Goal: Task Accomplishment & Management: Use online tool/utility

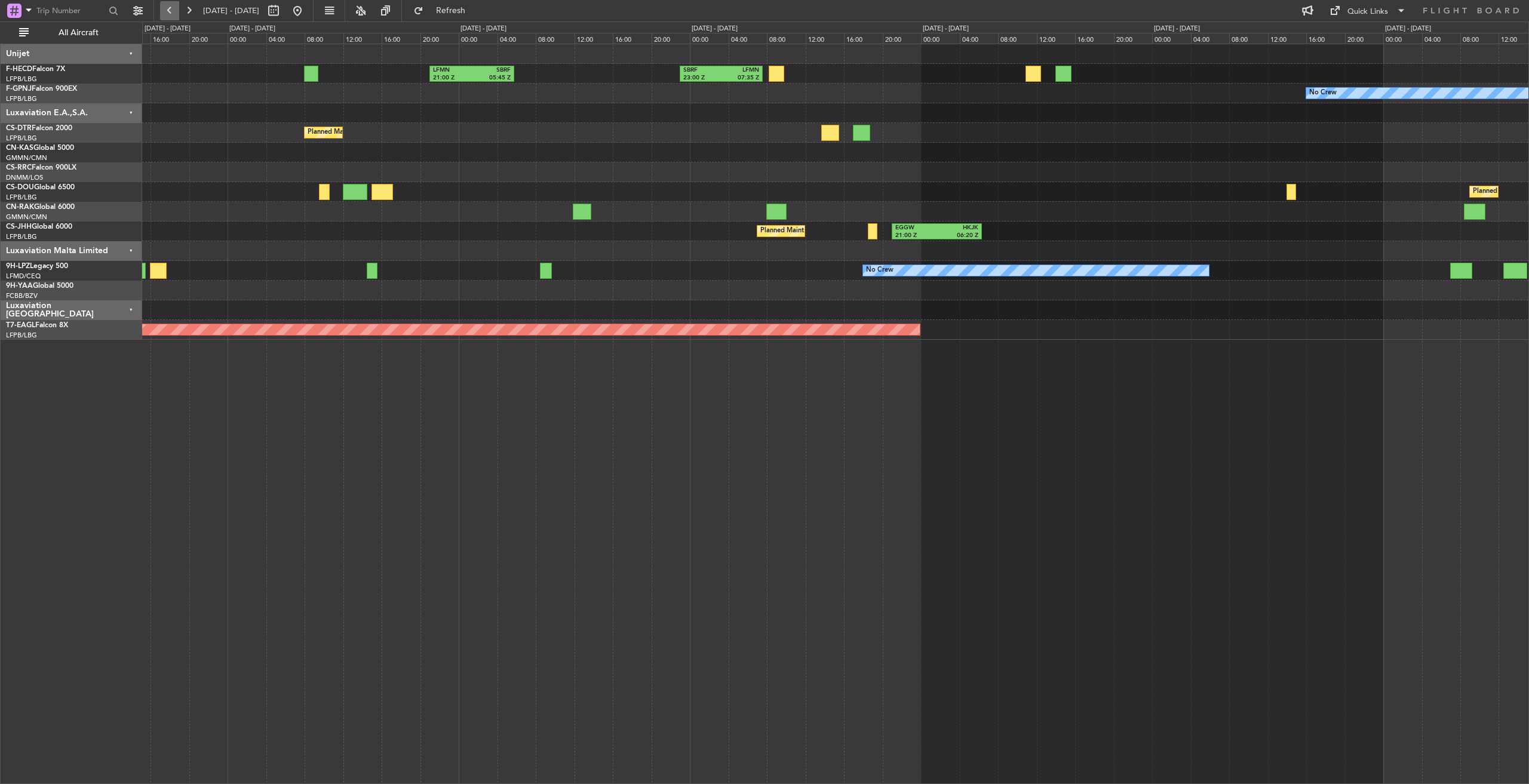
click at [170, 6] on button at bounding box center [169, 11] width 19 height 19
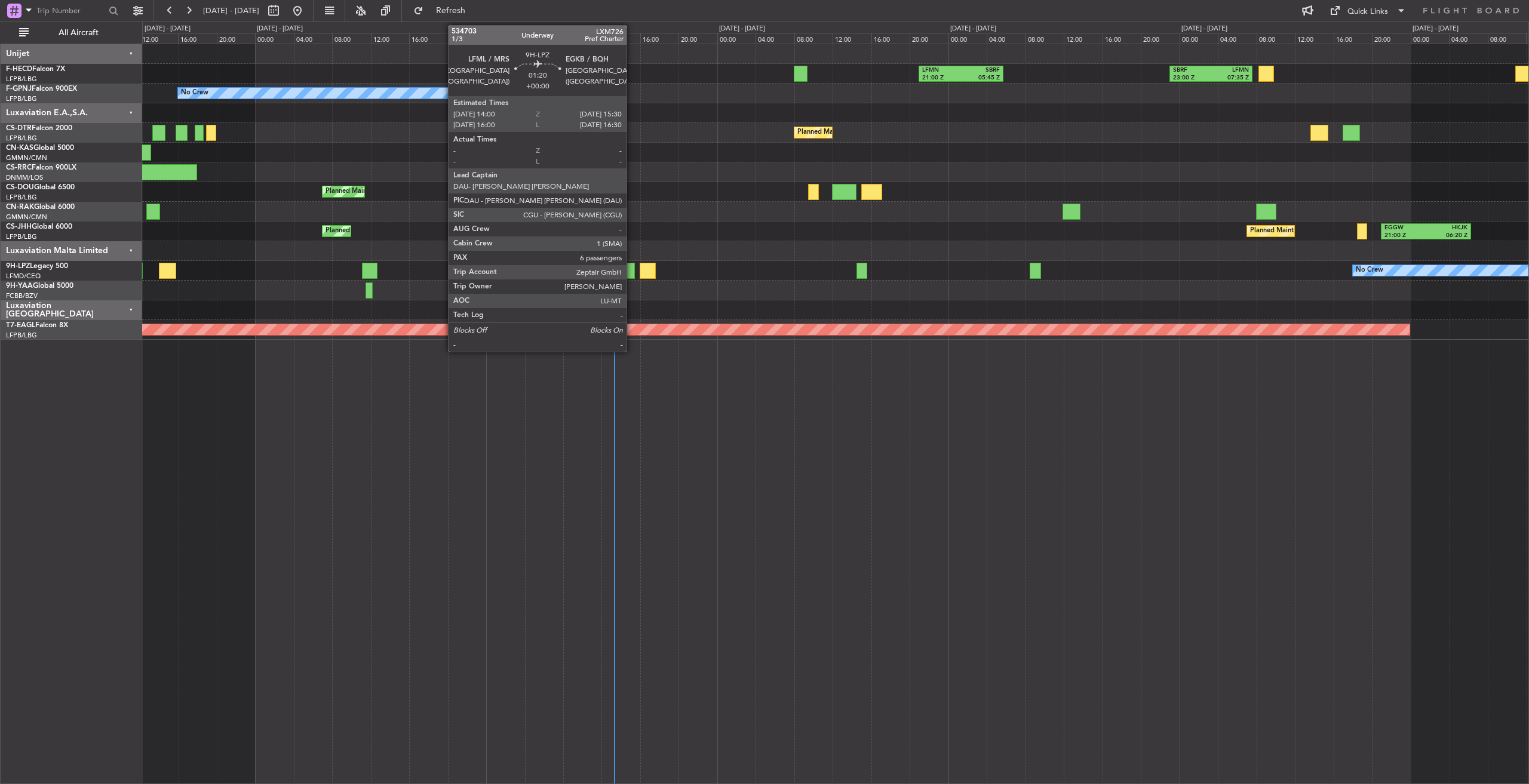
click at [632, 275] on div at bounding box center [628, 271] width 15 height 16
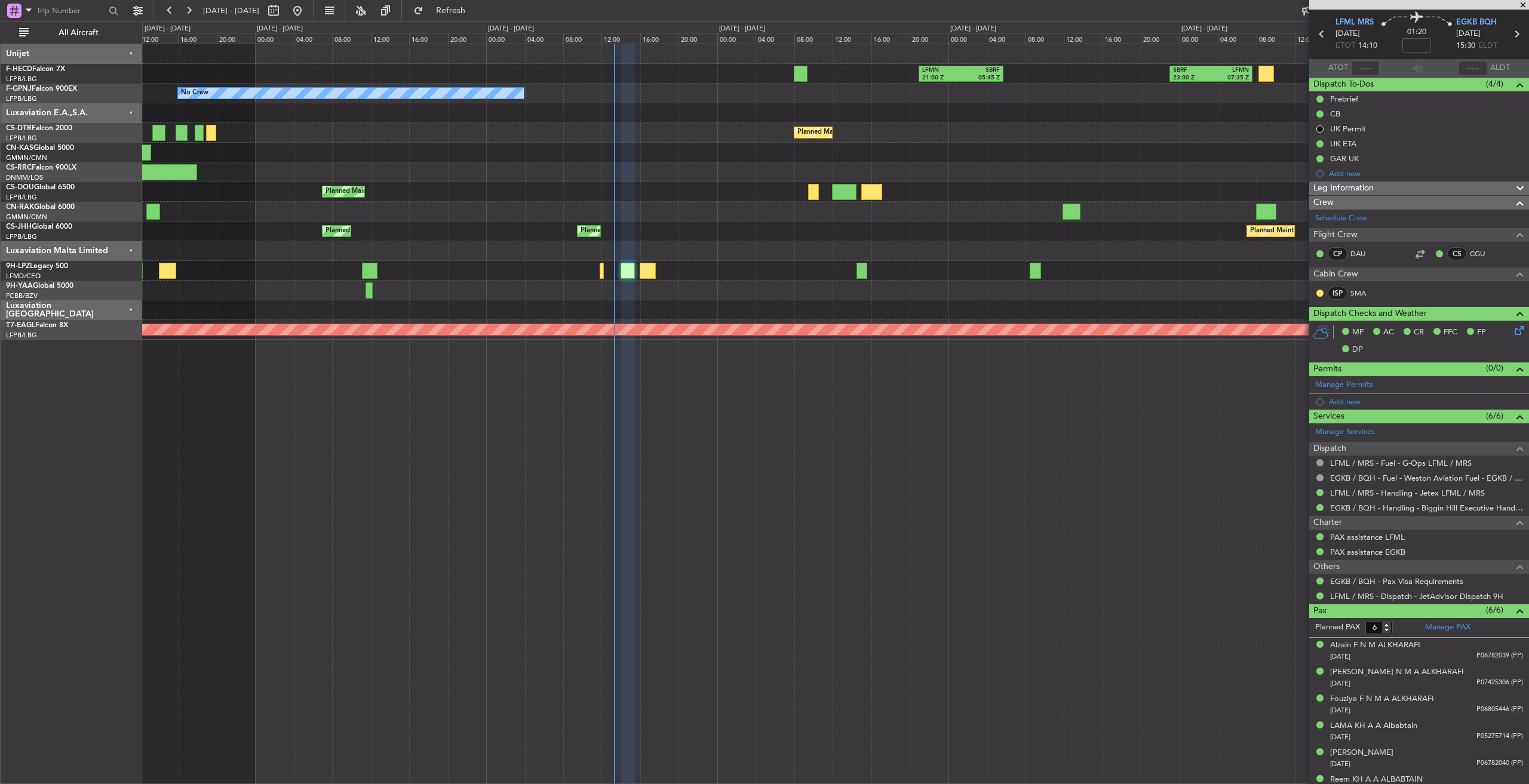
scroll to position [54, 0]
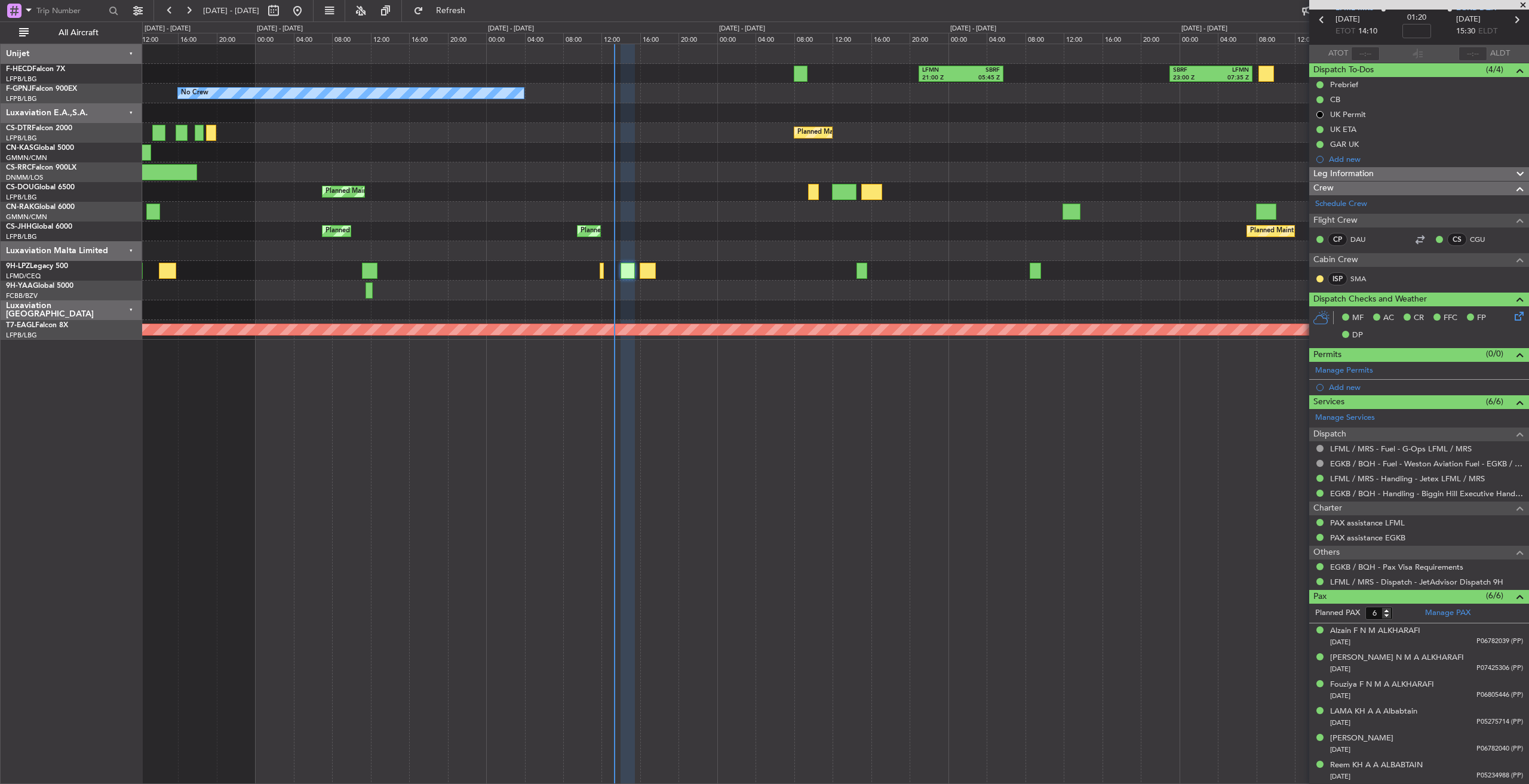
click at [1522, 3] on span at bounding box center [1523, 5] width 12 height 11
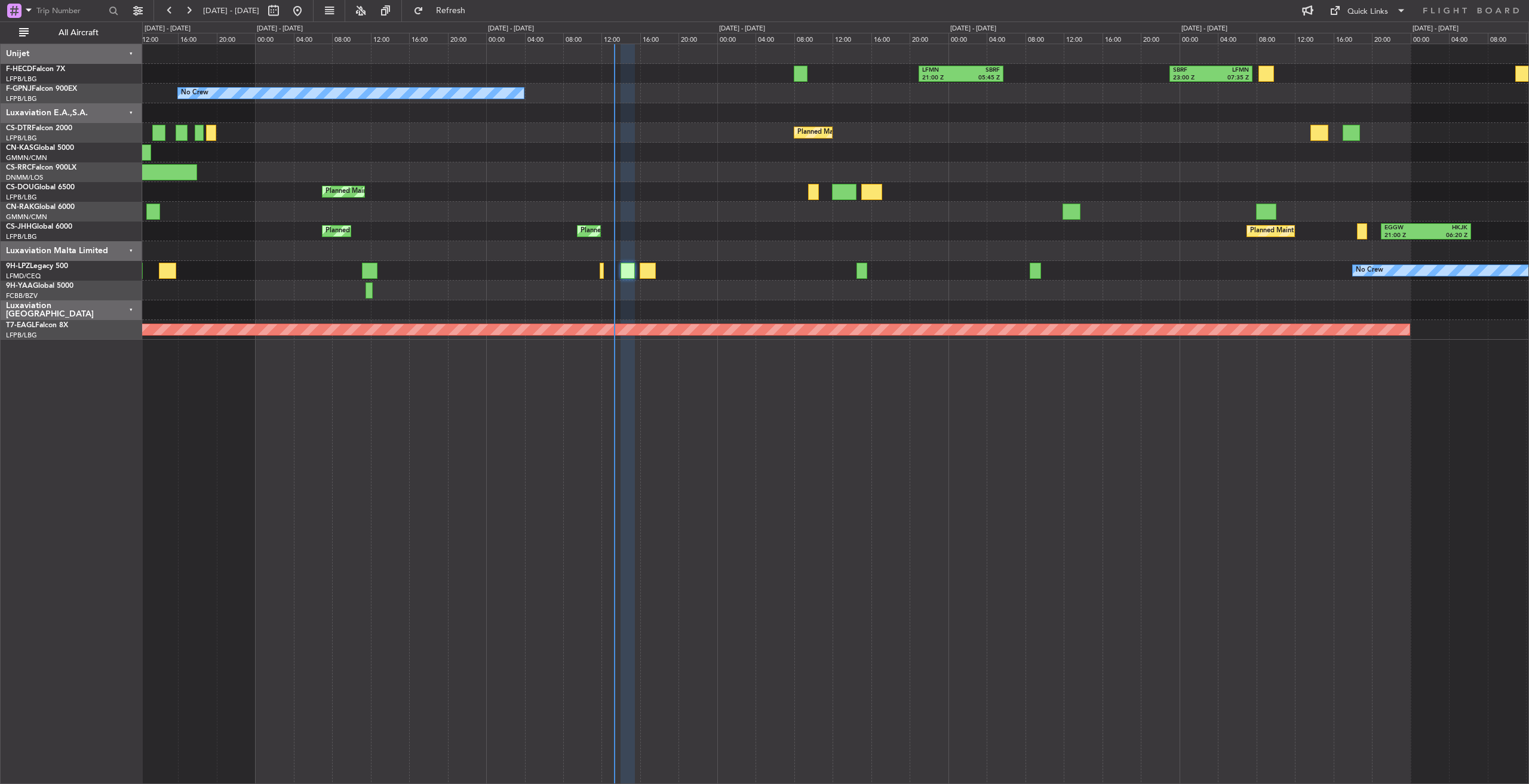
type input "0"
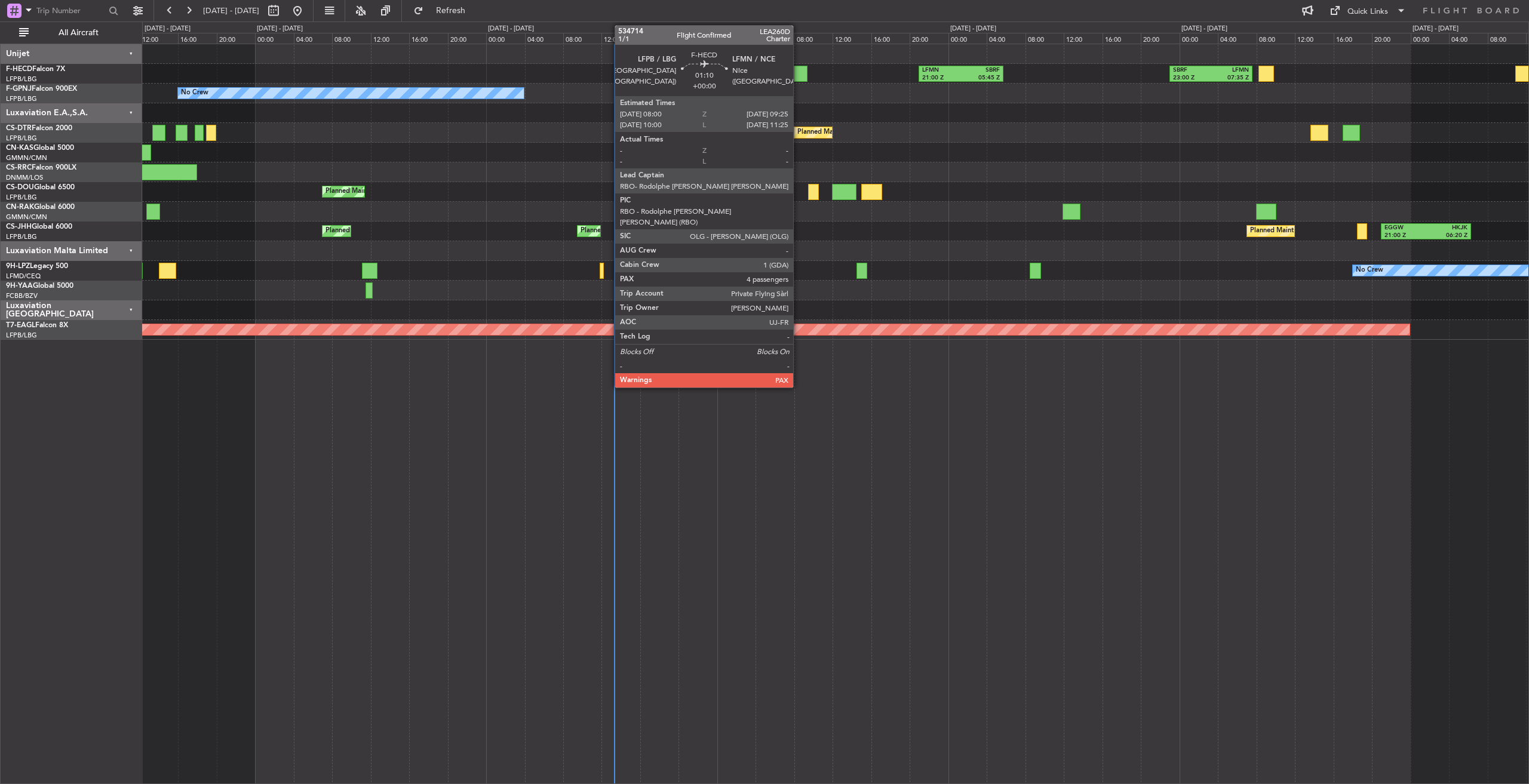
click at [799, 74] on div at bounding box center [801, 74] width 14 height 16
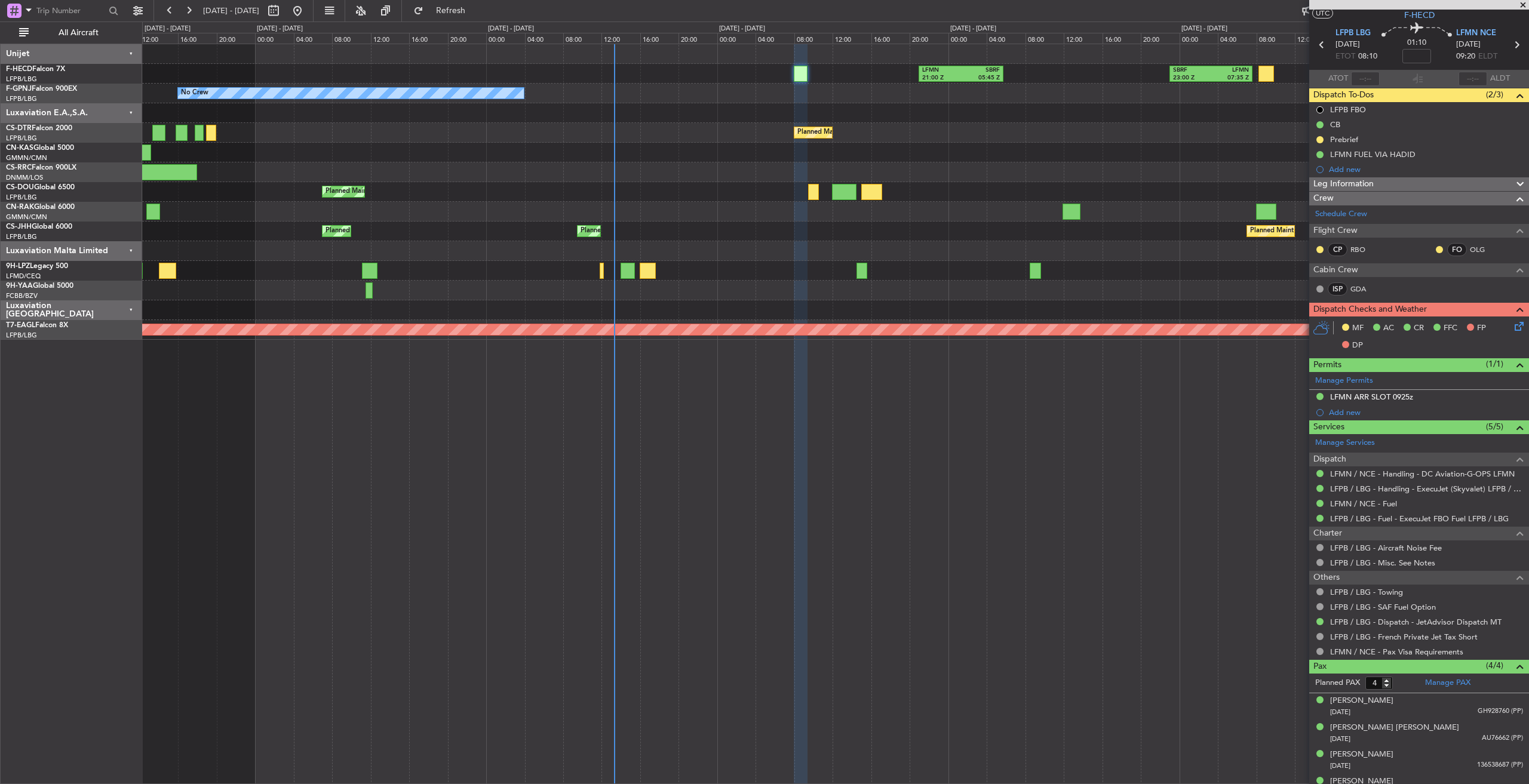
scroll to position [45, 0]
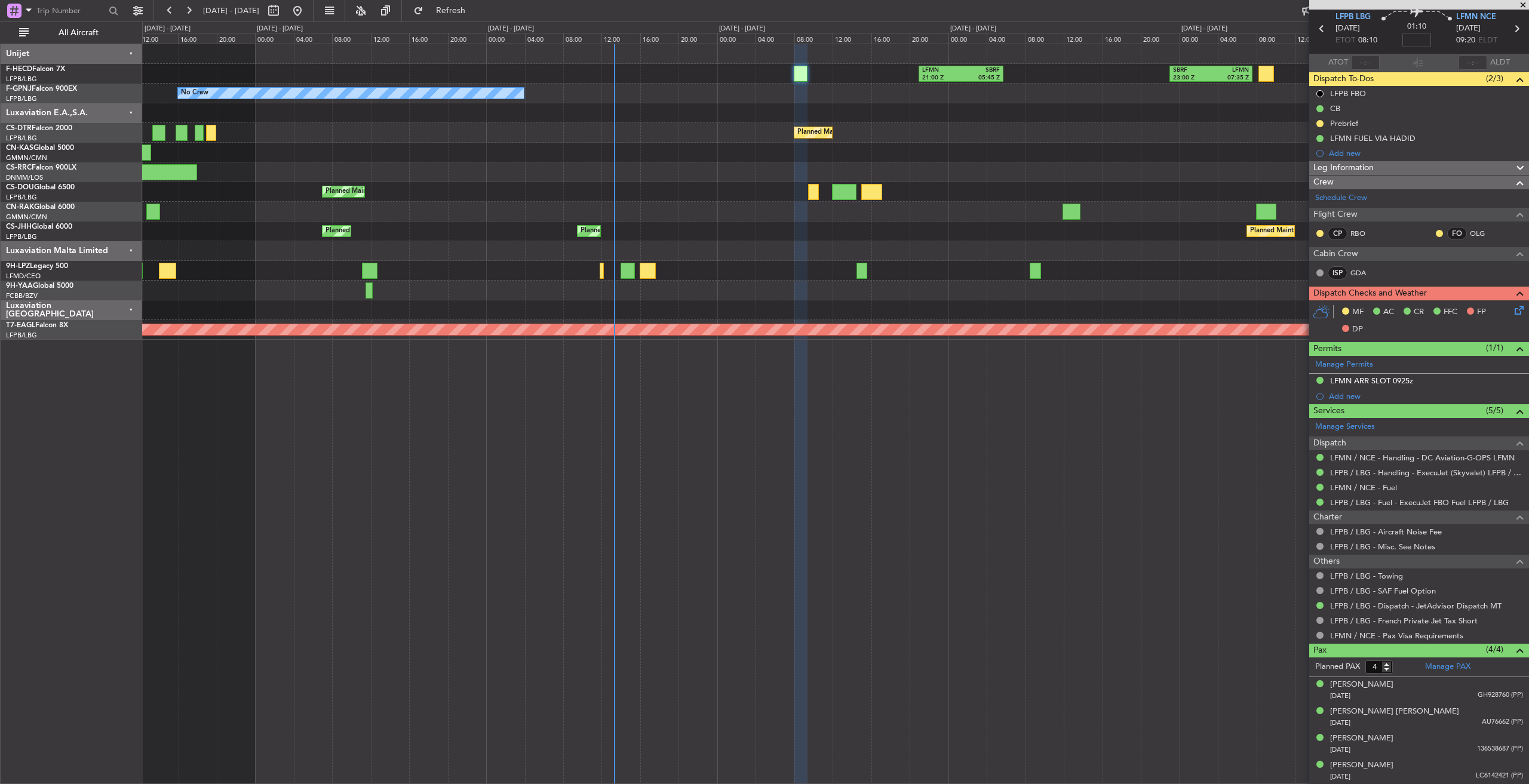
click at [1523, 2] on span at bounding box center [1523, 5] width 12 height 11
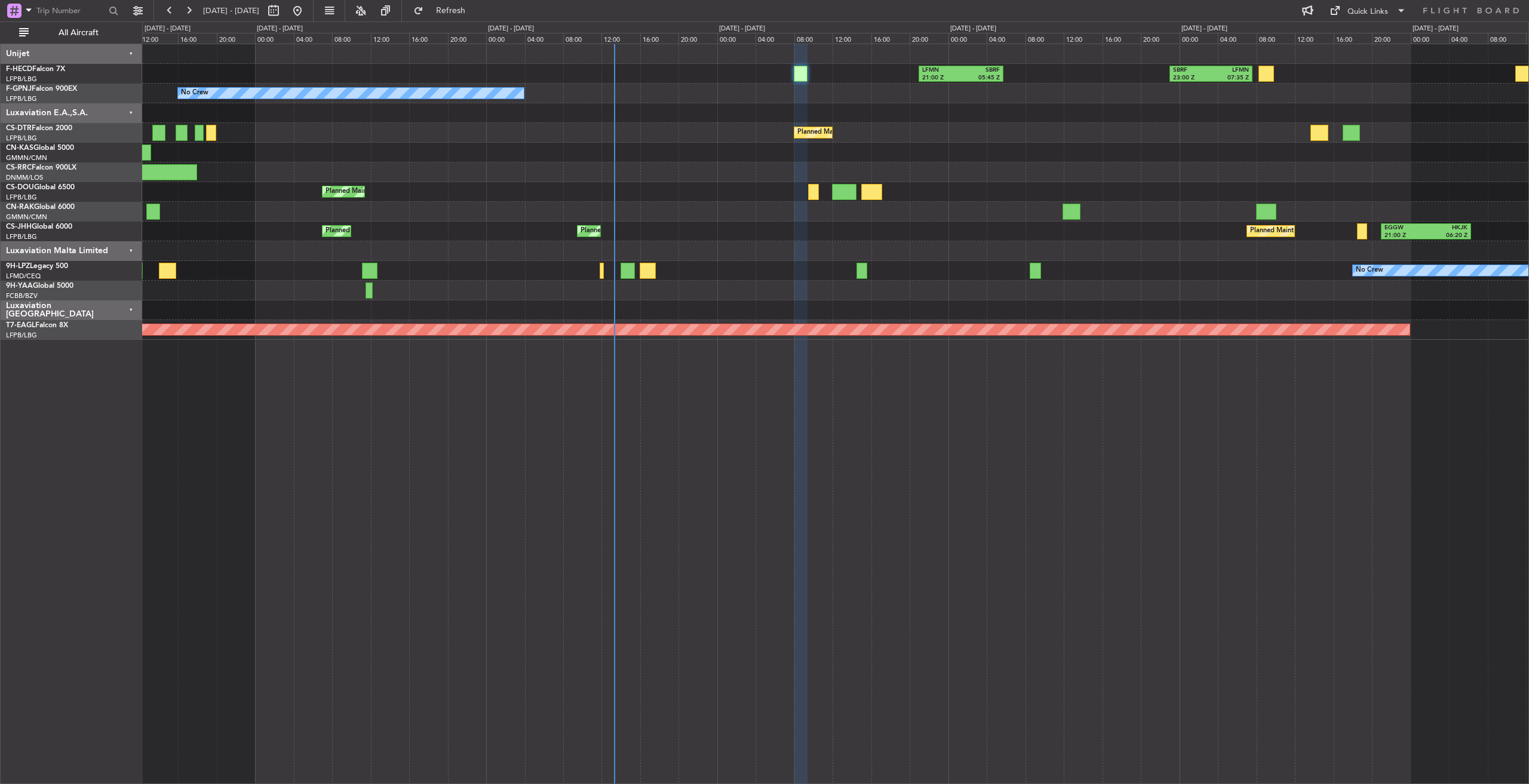
type input "0"
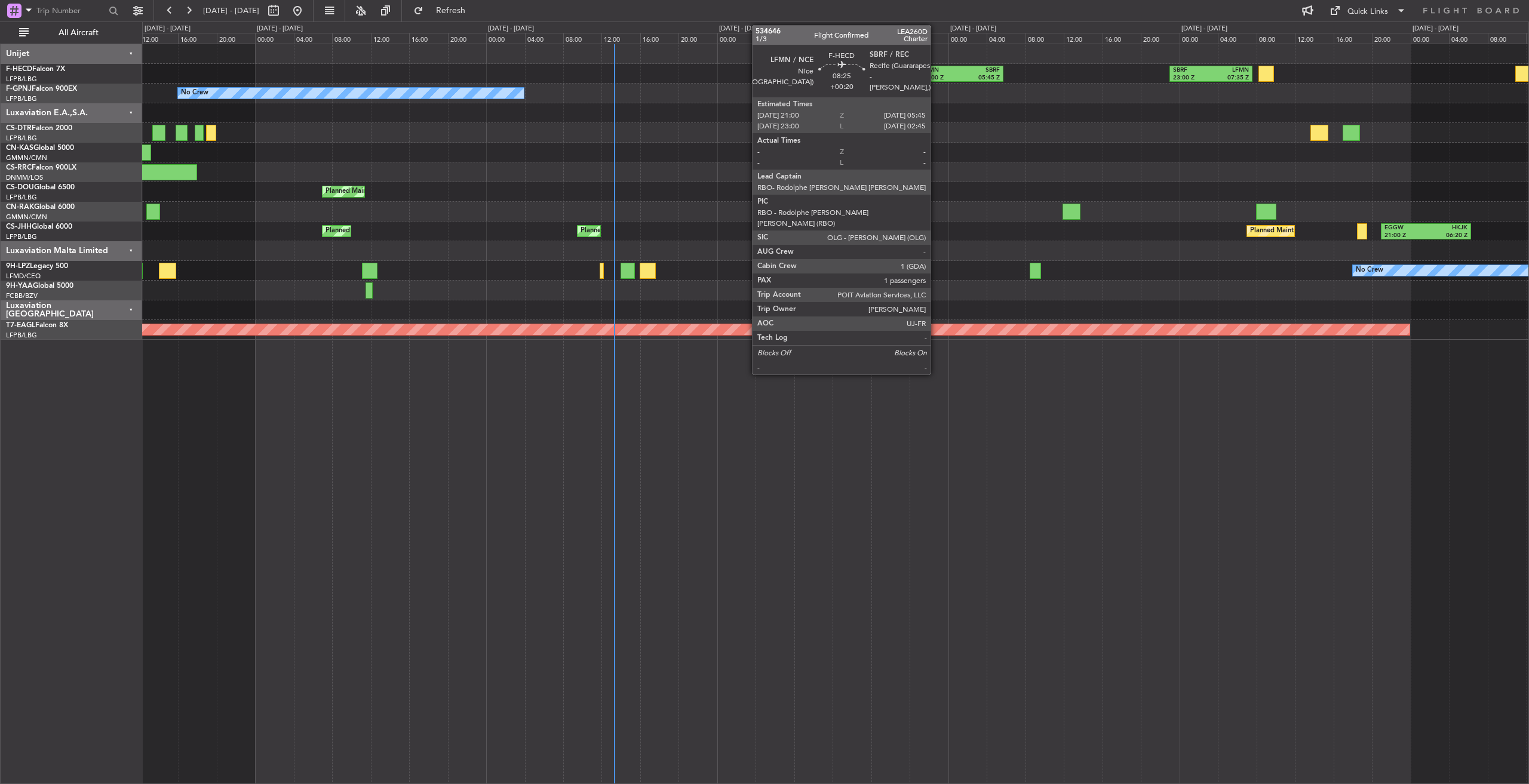
click at [936, 71] on div "LFMN" at bounding box center [941, 70] width 39 height 8
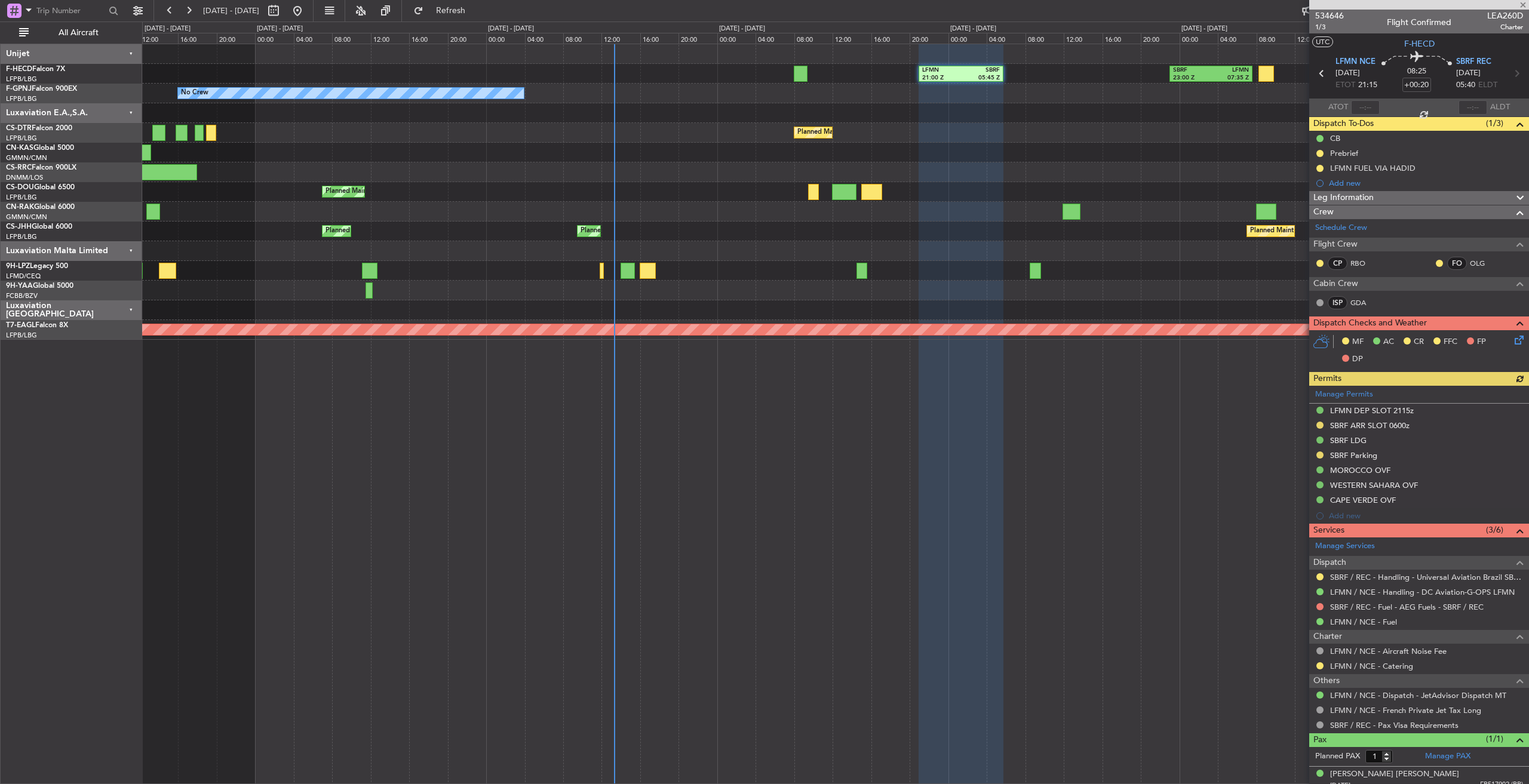
scroll to position [9, 0]
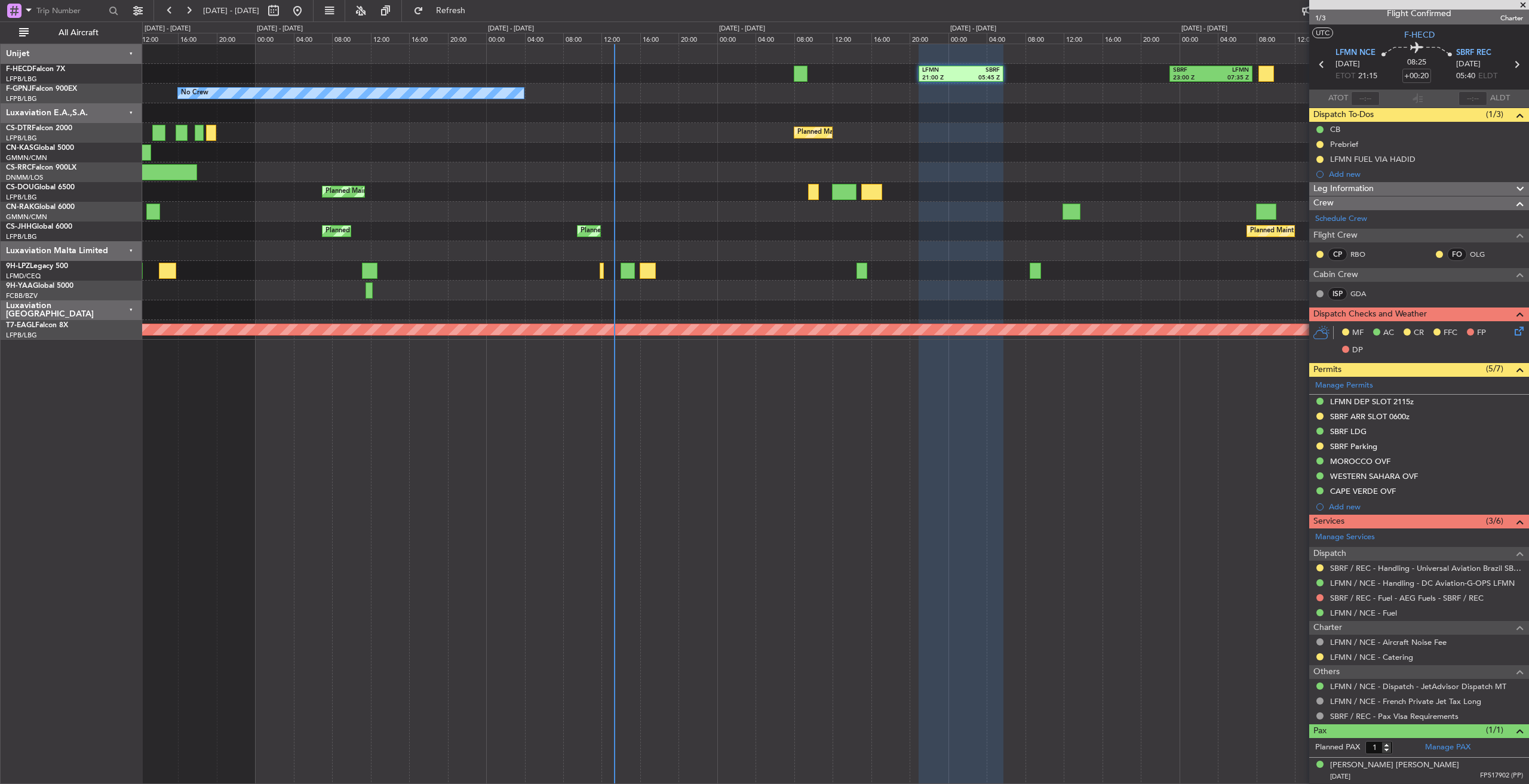
click at [1526, 3] on span at bounding box center [1523, 5] width 12 height 11
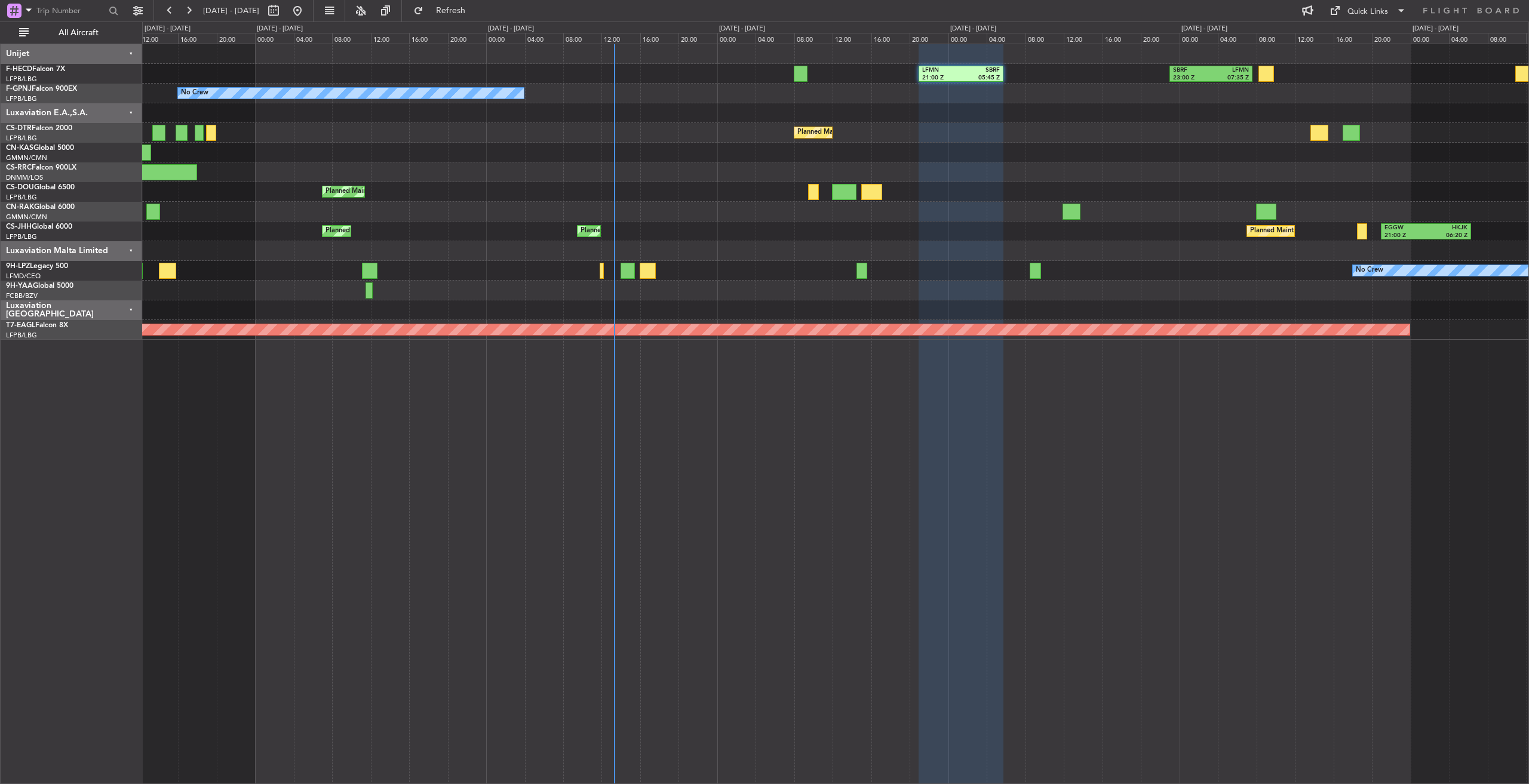
type input "0"
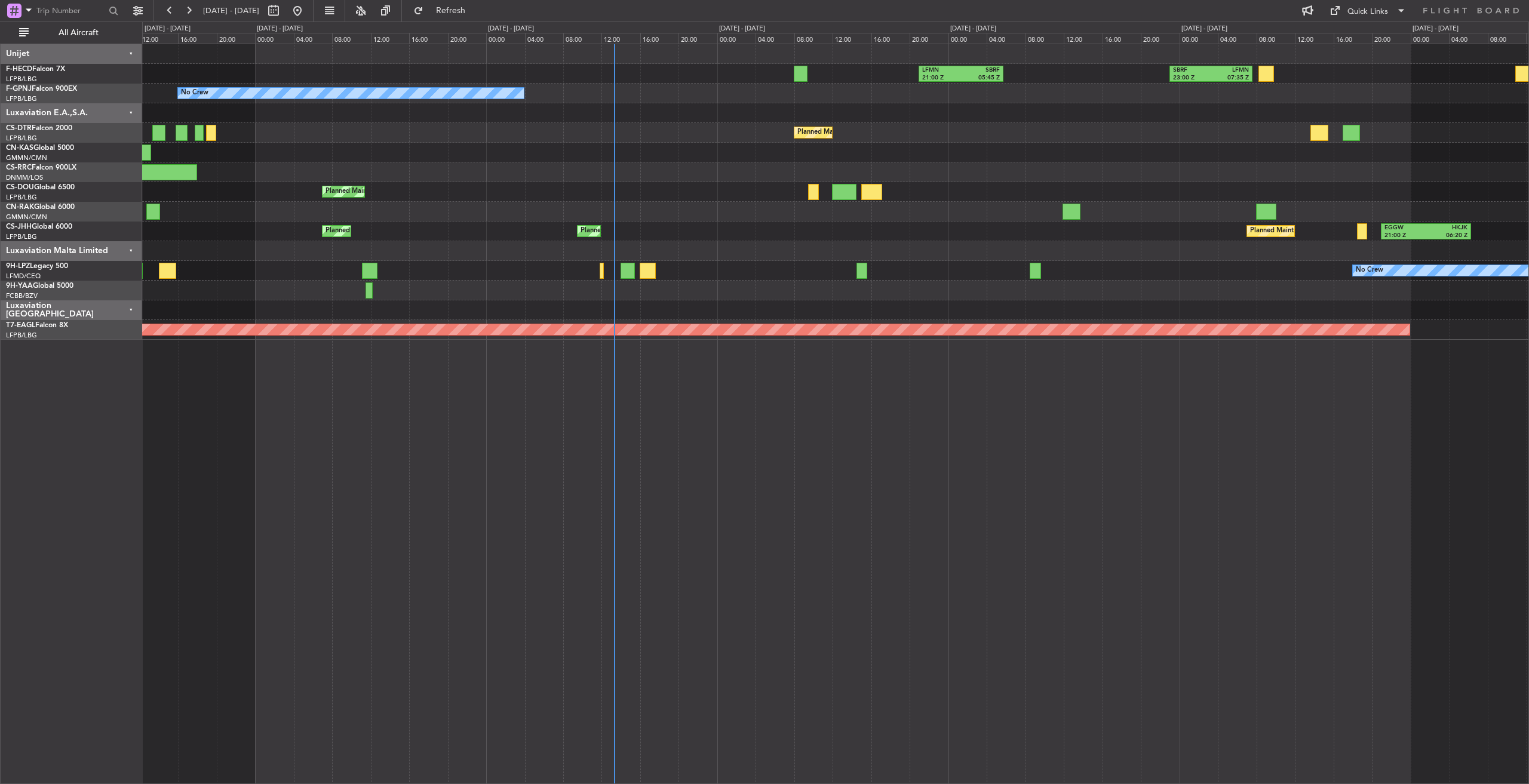
scroll to position [0, 0]
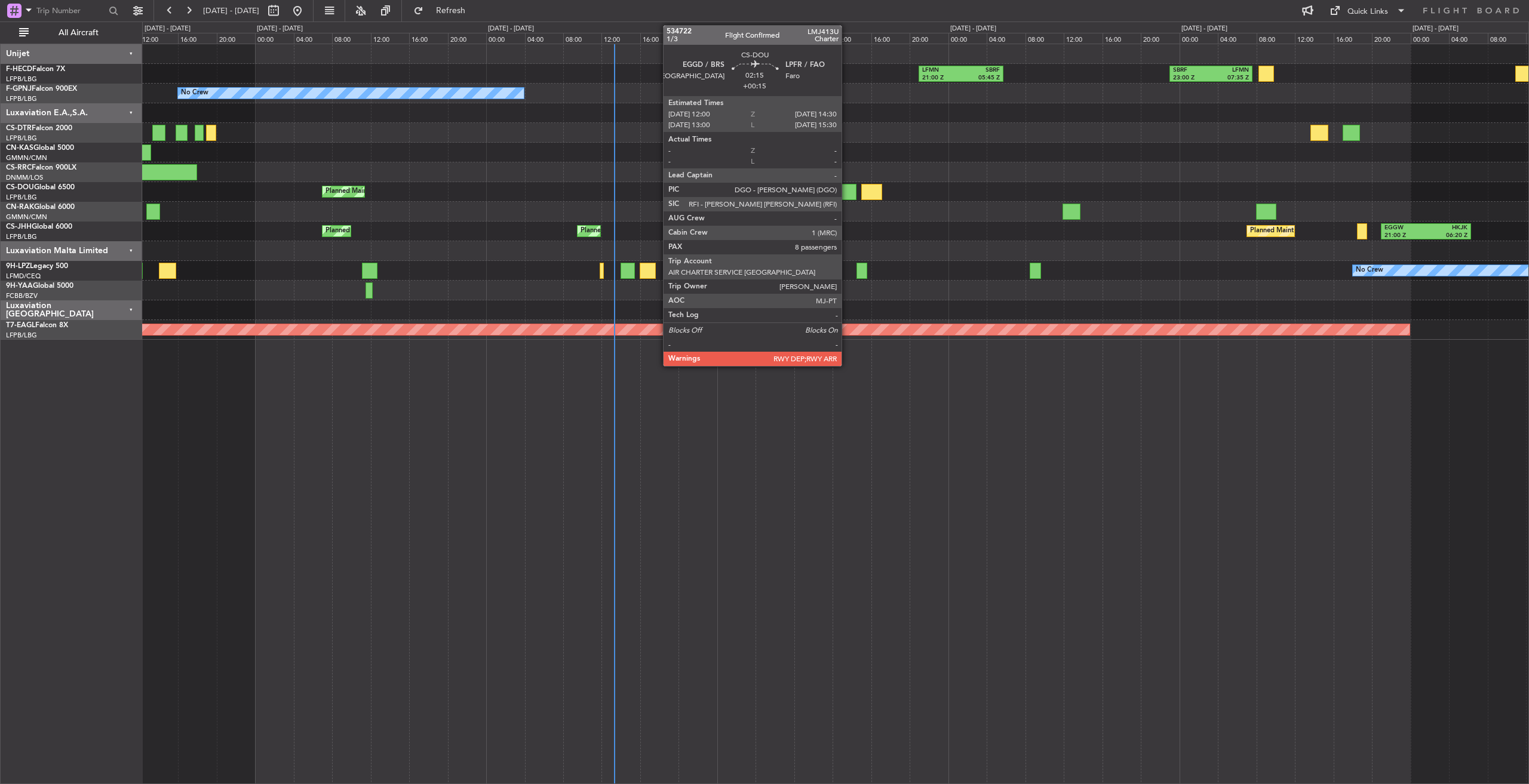
click at [847, 191] on div at bounding box center [844, 191] width 25 height 16
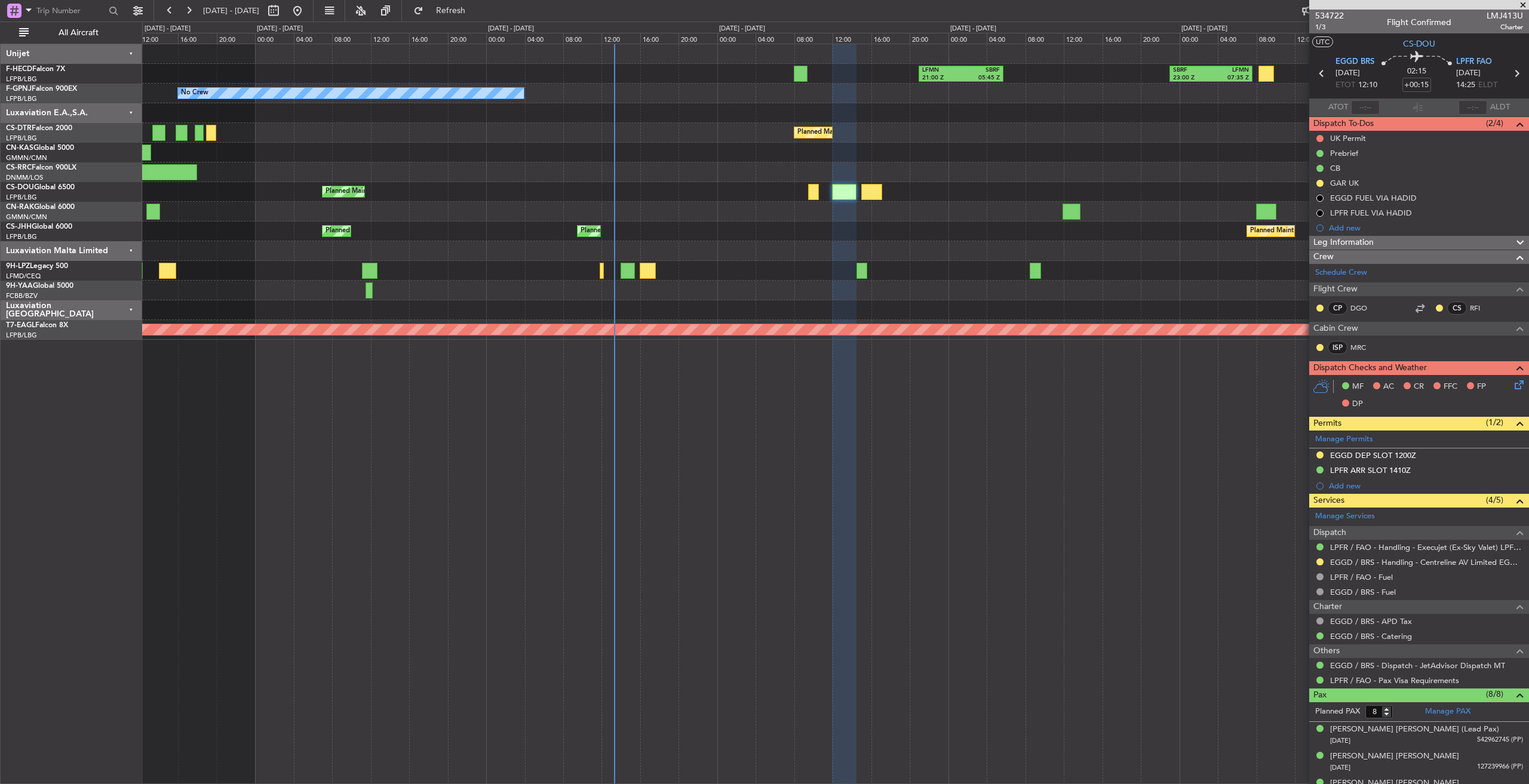
scroll to position [152, 0]
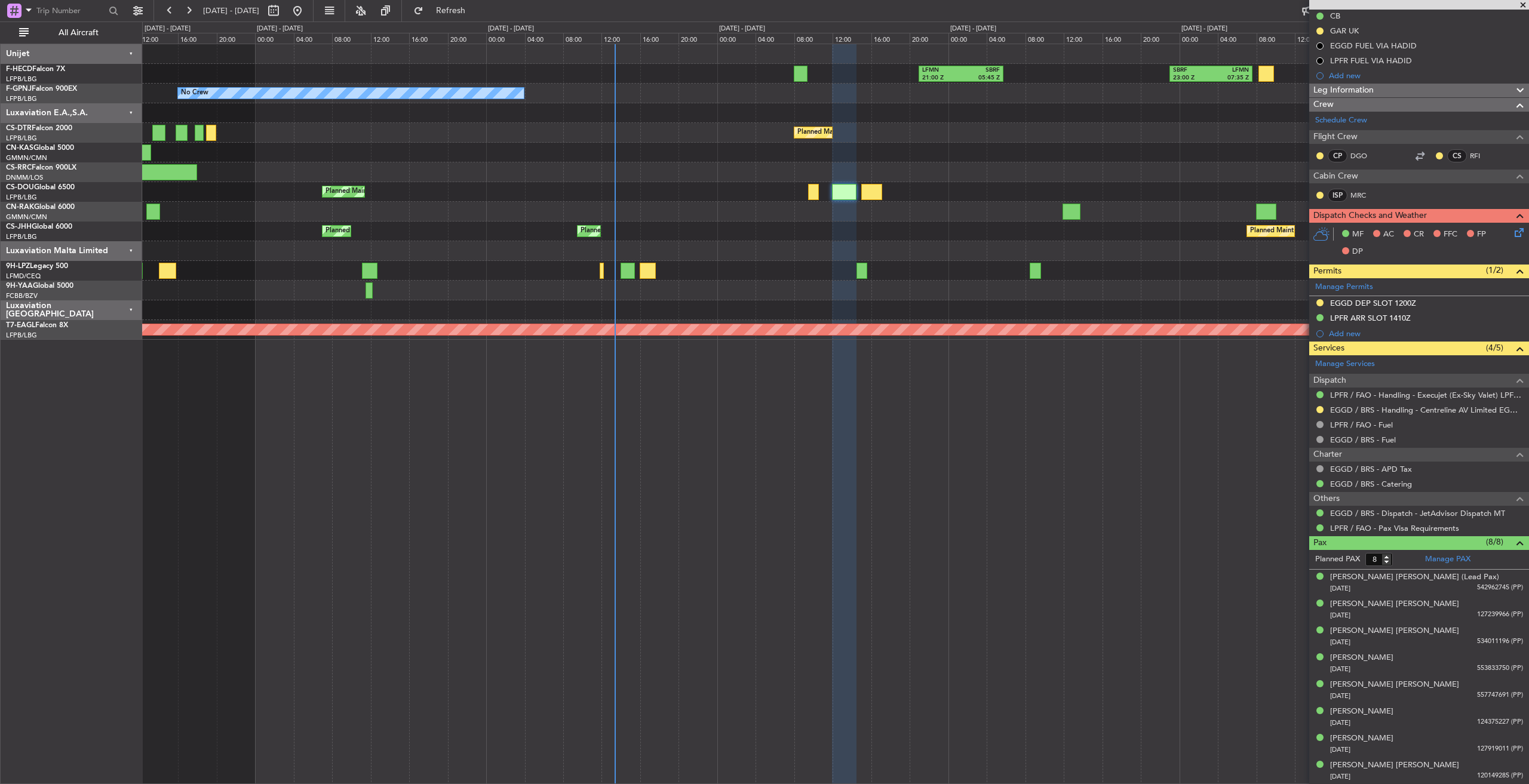
click at [1523, 2] on span at bounding box center [1523, 5] width 12 height 11
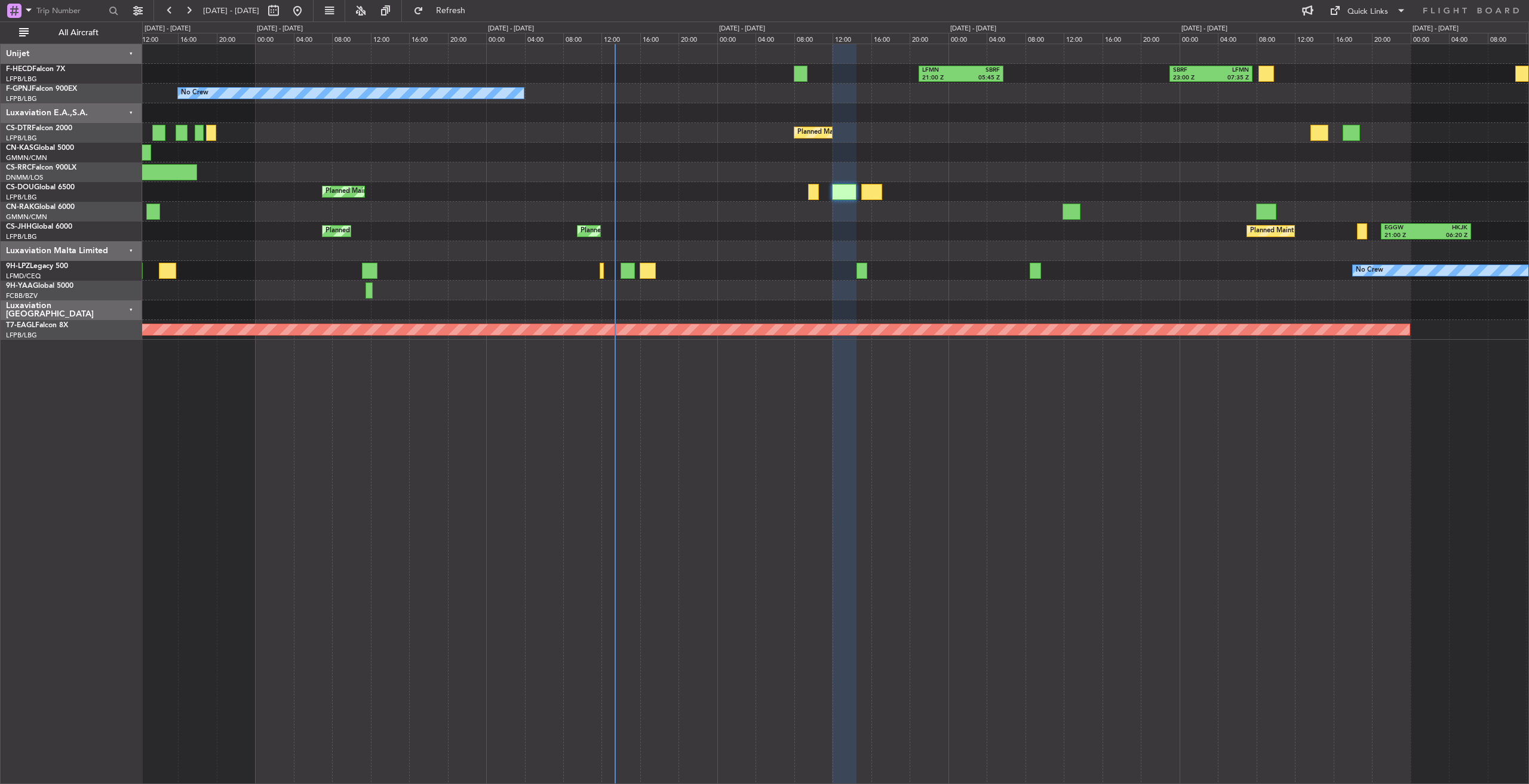
type input "0"
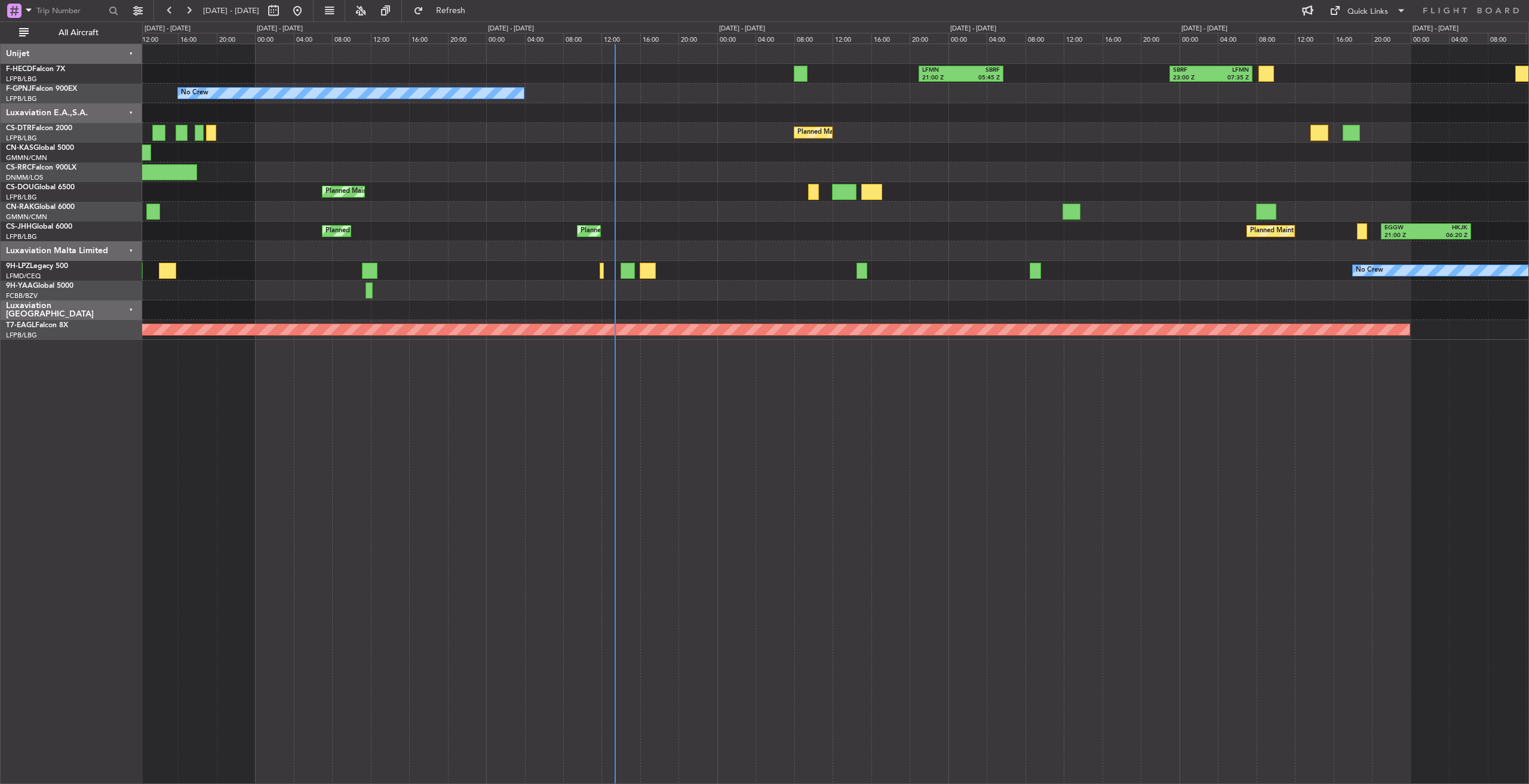
scroll to position [0, 0]
